Goal: Navigation & Orientation: Find specific page/section

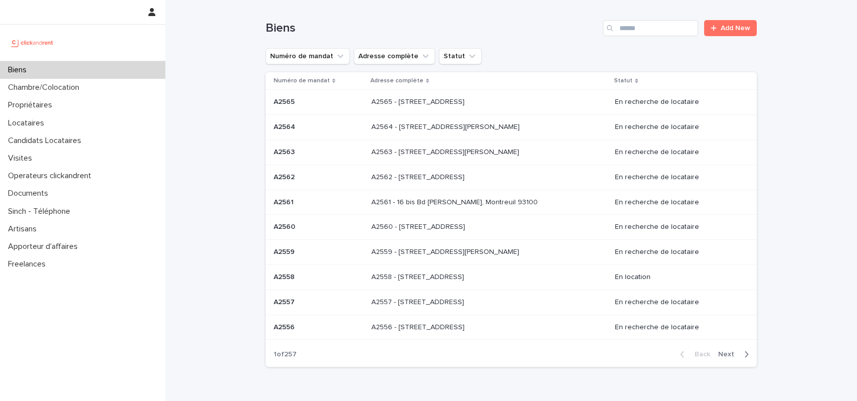
click at [119, 67] on div "Biens" at bounding box center [82, 70] width 165 height 18
click at [649, 29] on input "Search" at bounding box center [650, 28] width 95 height 16
type input "*"
click at [47, 123] on p "Locataires" at bounding box center [28, 123] width 48 height 10
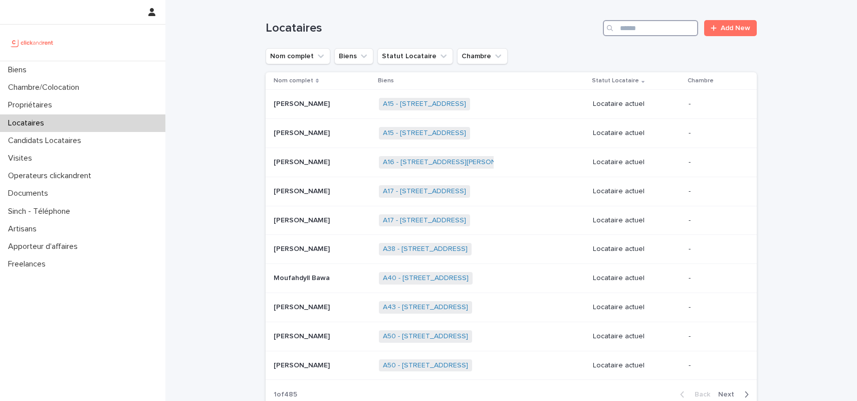
click at [651, 25] on input "Search" at bounding box center [650, 28] width 95 height 16
click at [44, 63] on div "Biens" at bounding box center [82, 70] width 165 height 18
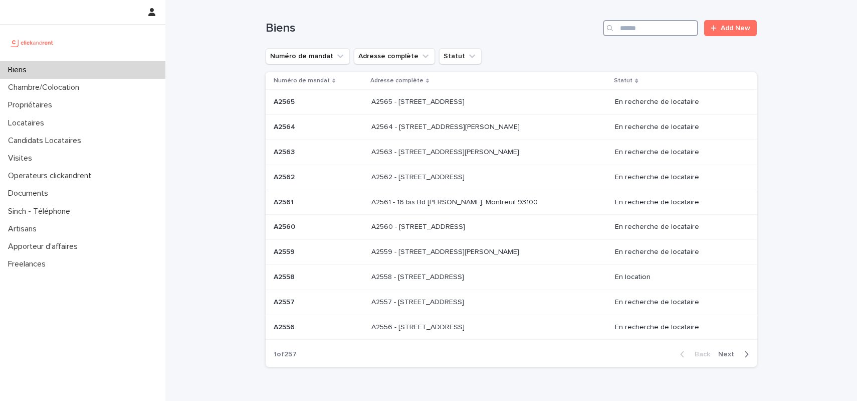
click at [676, 28] on input "Search" at bounding box center [650, 28] width 95 height 16
type input "*****"
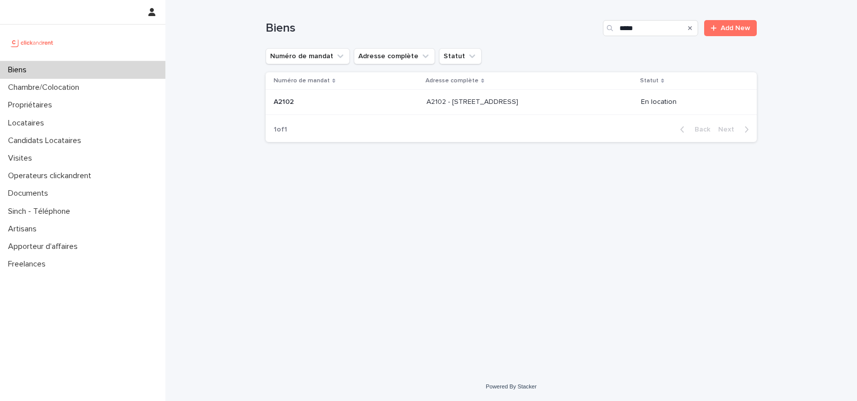
click at [427, 108] on div "A2102 - [STREET_ADDRESS][GEOGRAPHIC_DATA][STREET_ADDRESS]" at bounding box center [530, 102] width 207 height 17
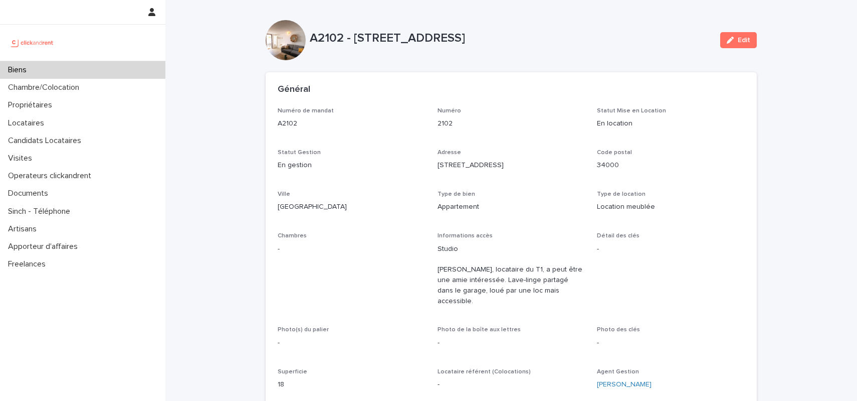
scroll to position [409, 0]
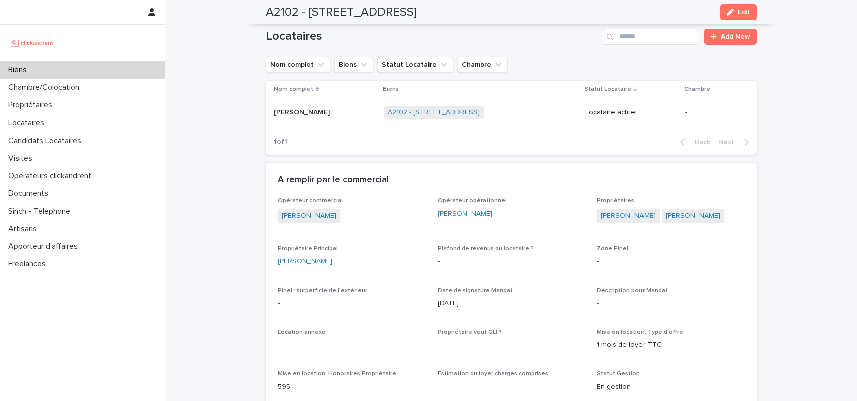
click at [341, 108] on p at bounding box center [325, 112] width 102 height 9
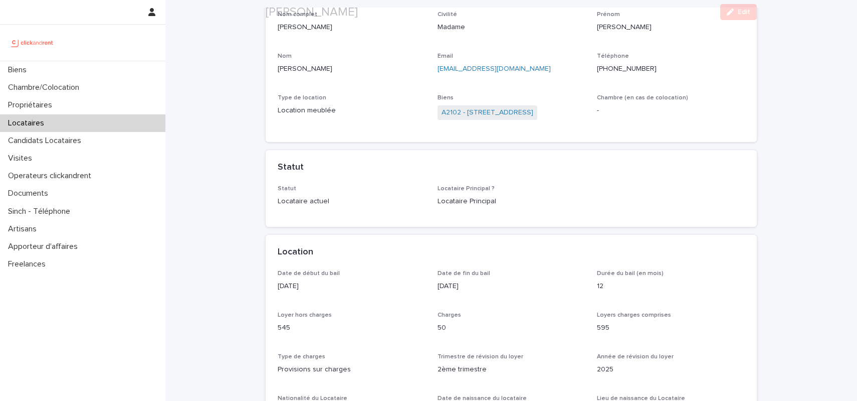
scroll to position [102, 0]
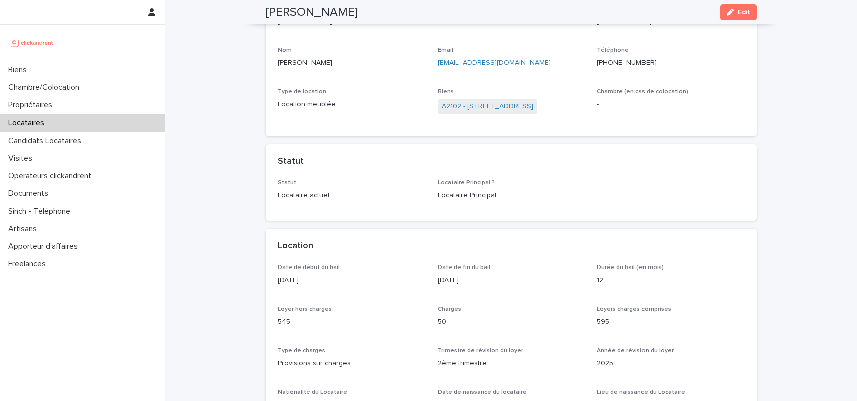
click at [285, 281] on p "[DATE]" at bounding box center [352, 280] width 148 height 11
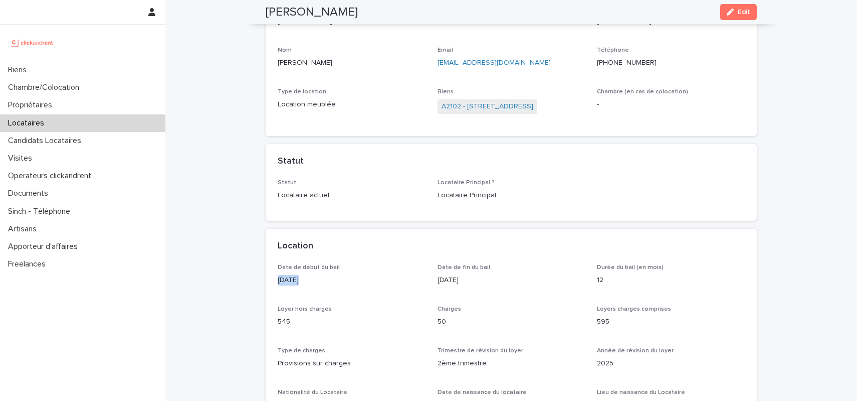
click at [285, 281] on p "[DATE]" at bounding box center [352, 280] width 148 height 11
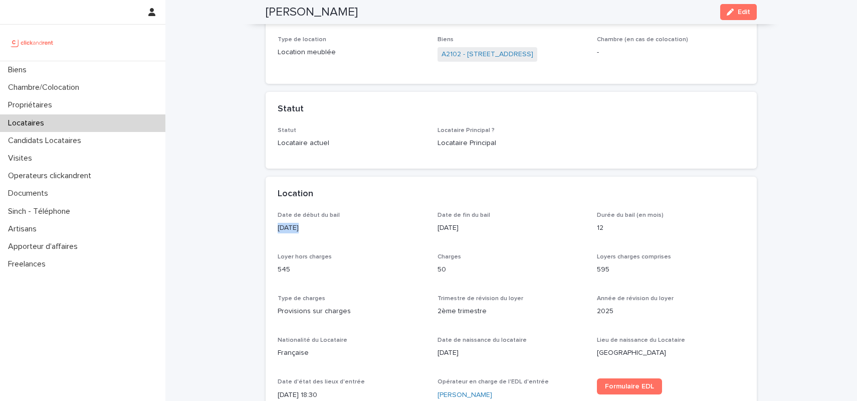
scroll to position [133, 0]
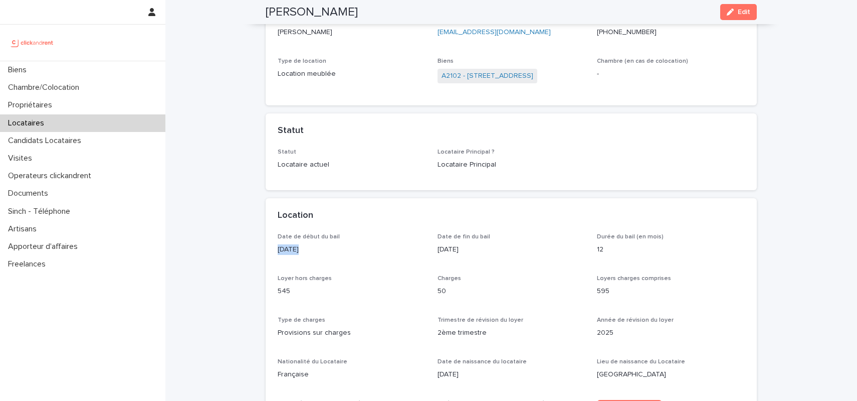
click at [298, 253] on p "[DATE]" at bounding box center [352, 249] width 148 height 11
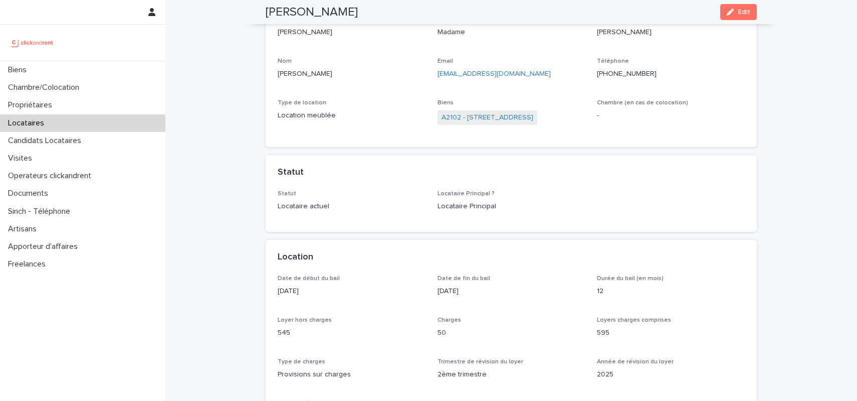
scroll to position [0, 0]
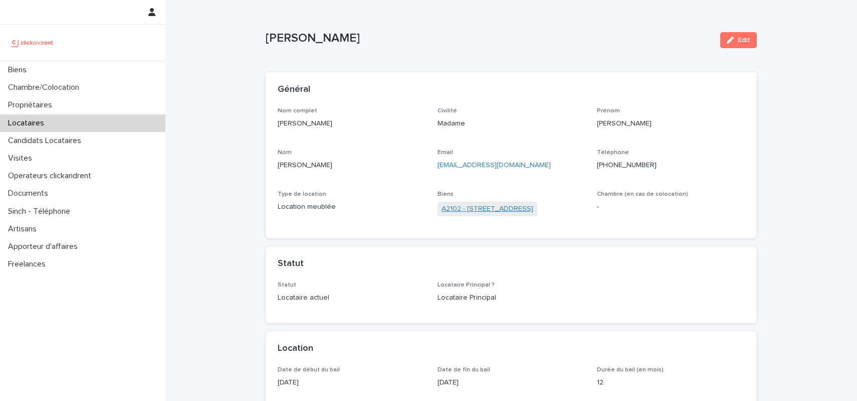
click at [479, 214] on link "A2102 - [STREET_ADDRESS]" at bounding box center [488, 209] width 92 height 11
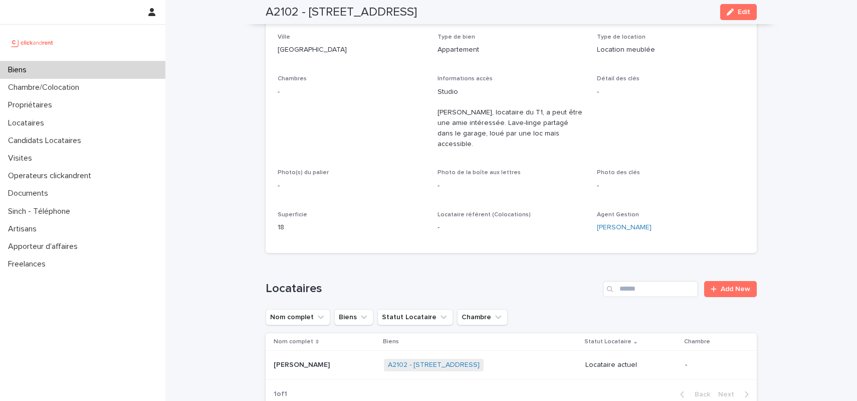
scroll to position [134, 0]
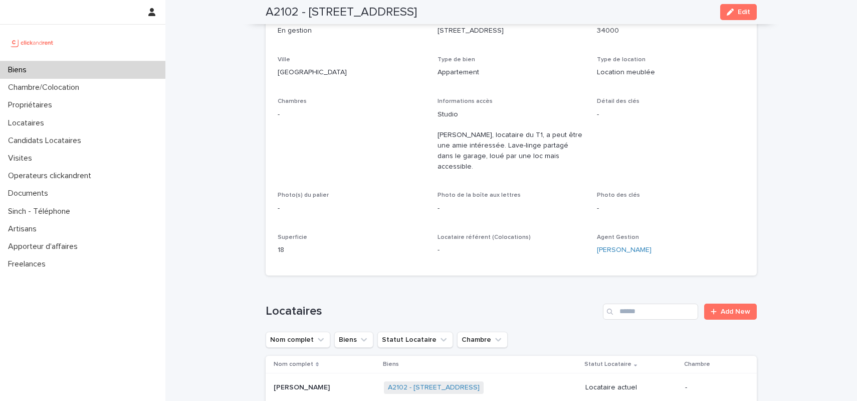
click at [88, 68] on div "Biens" at bounding box center [82, 70] width 165 height 18
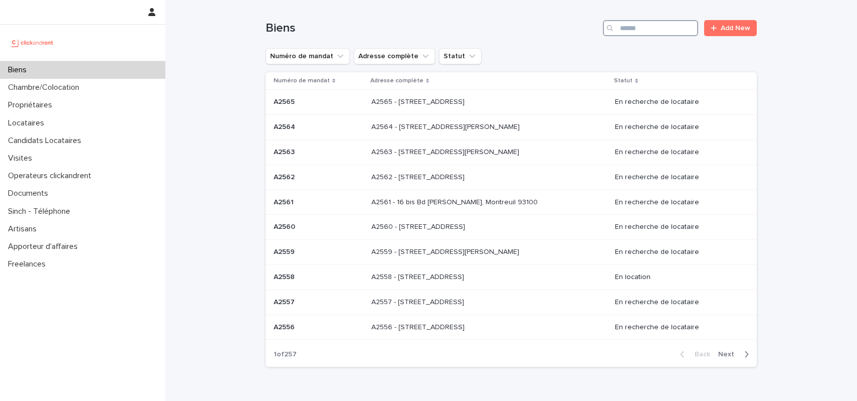
click at [657, 20] on input "Search" at bounding box center [650, 28] width 95 height 16
type input "*****"
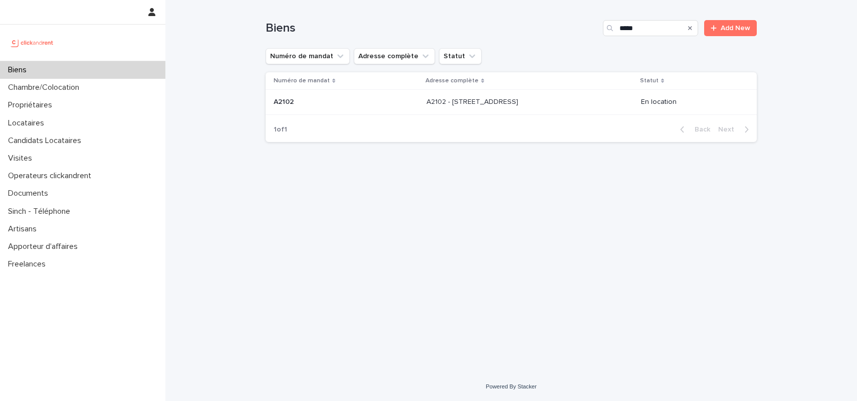
click at [455, 93] on td "A2102 - [STREET_ADDRESS][GEOGRAPHIC_DATA][STREET_ADDRESS]" at bounding box center [530, 102] width 215 height 25
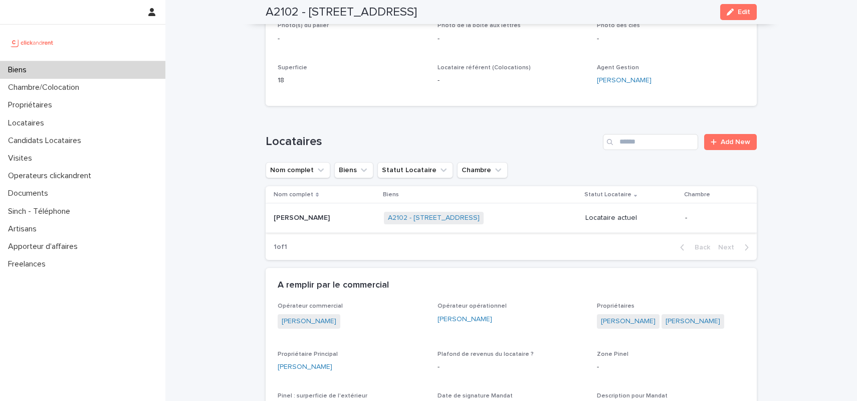
scroll to position [303, 0]
drag, startPoint x: 216, startPoint y: 255, endPoint x: 327, endPoint y: 213, distance: 118.8
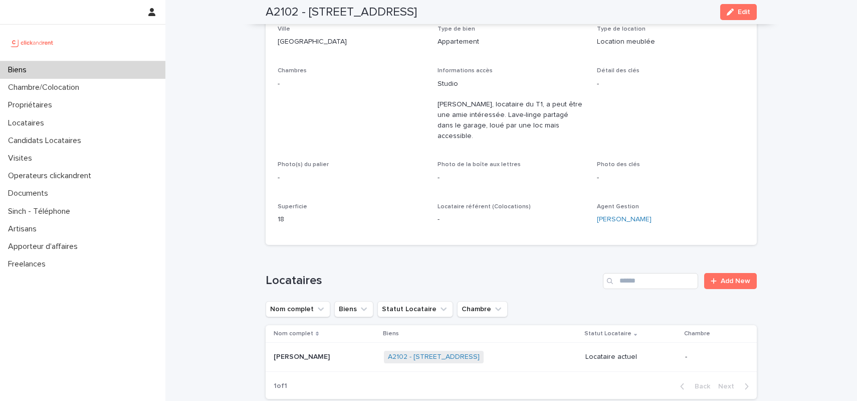
scroll to position [269, 0]
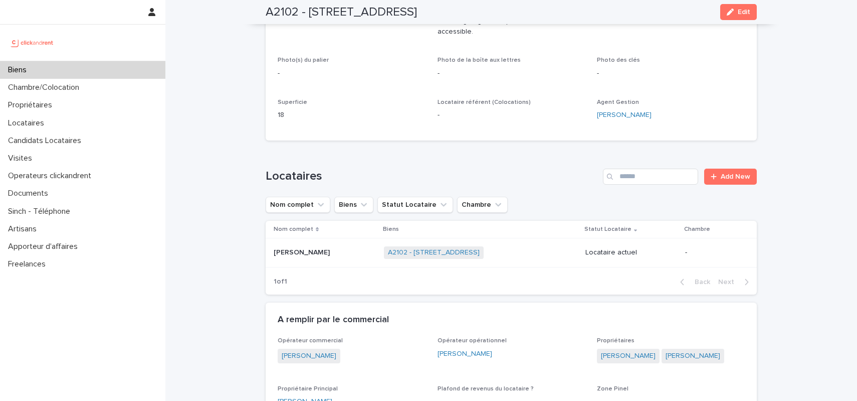
click at [108, 73] on div "Biens" at bounding box center [82, 70] width 165 height 18
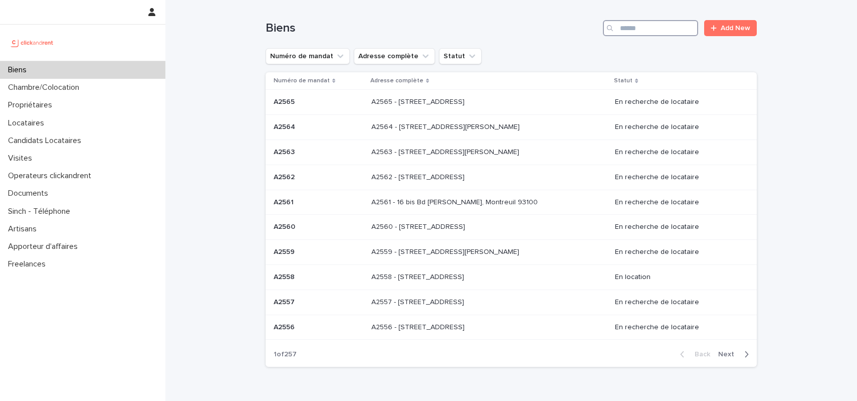
click at [641, 26] on input "Search" at bounding box center [650, 28] width 95 height 16
type input "***"
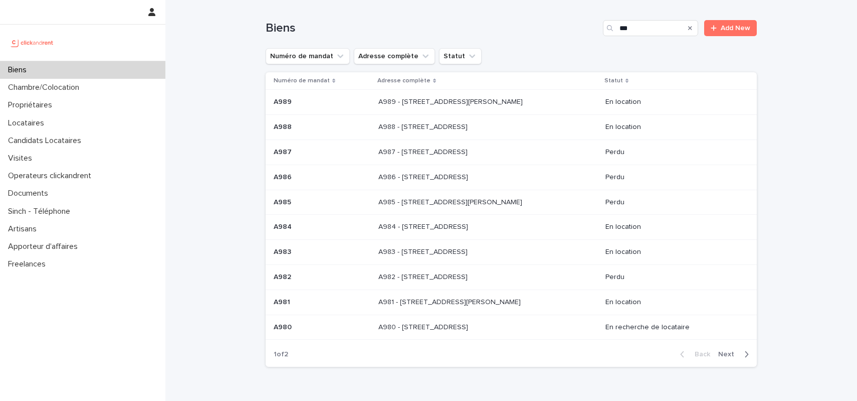
click at [724, 353] on span "Next" at bounding box center [729, 353] width 22 height 7
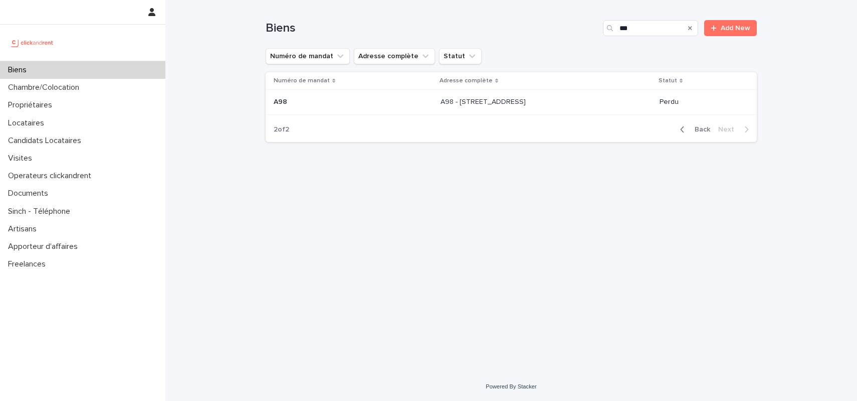
click at [441, 96] on p "A98 - [STREET_ADDRESS]" at bounding box center [484, 101] width 87 height 11
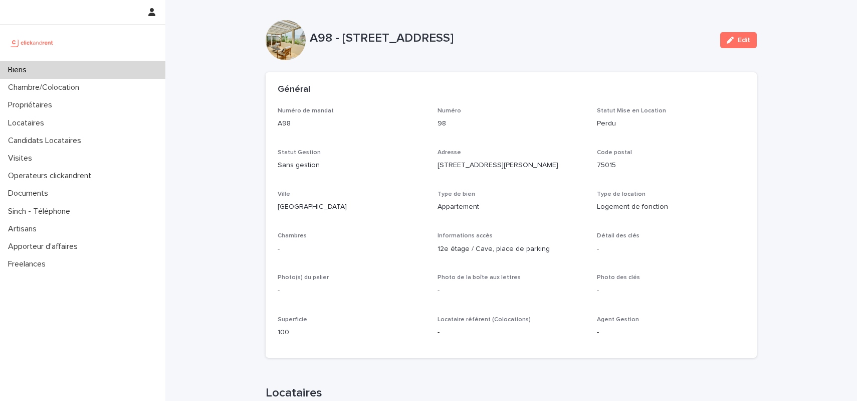
scroll to position [204, 0]
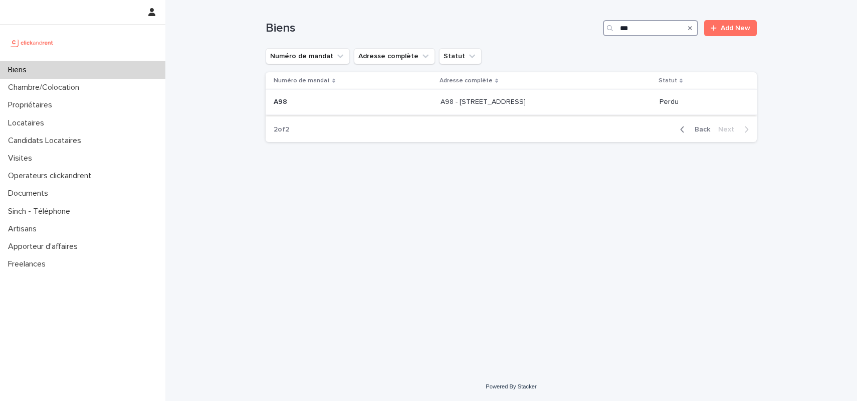
click at [638, 29] on input "***" at bounding box center [650, 28] width 95 height 16
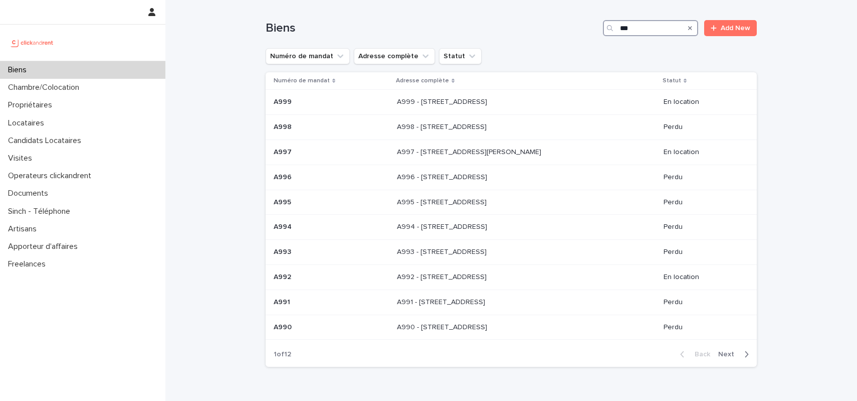
type input "***"
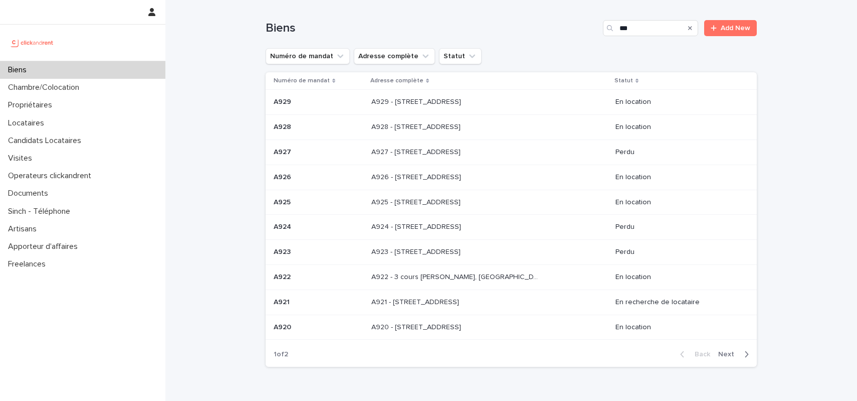
click at [735, 357] on span "Next" at bounding box center [729, 353] width 22 height 7
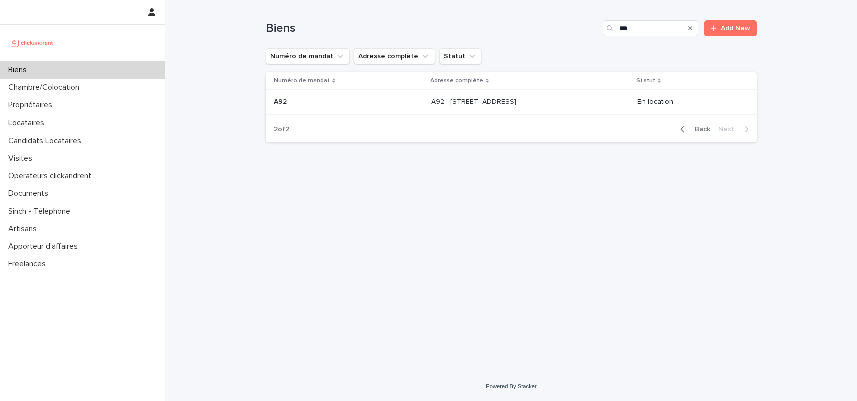
click at [378, 104] on p at bounding box center [348, 102] width 149 height 9
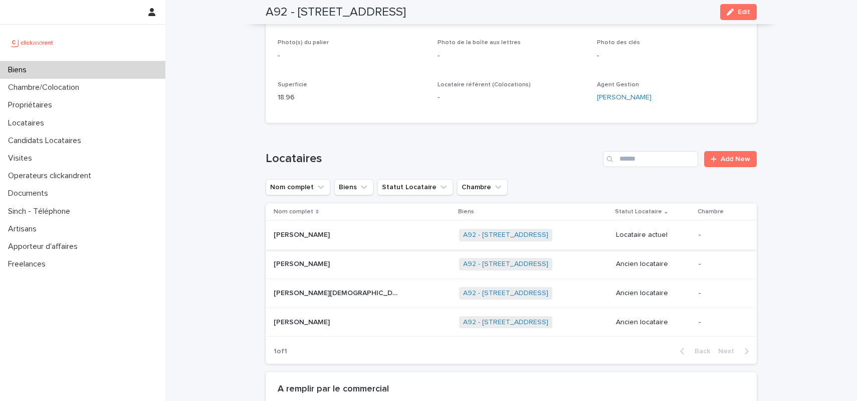
scroll to position [233, 0]
